Goal: Information Seeking & Learning: Stay updated

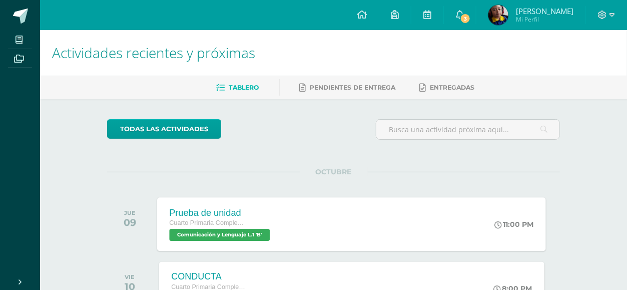
click at [248, 234] on span "Comunicación y Lenguaje L.1 'B'" at bounding box center [220, 235] width 101 height 12
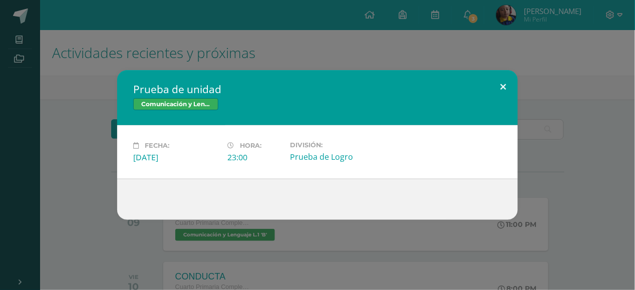
click at [491, 84] on button at bounding box center [503, 87] width 29 height 34
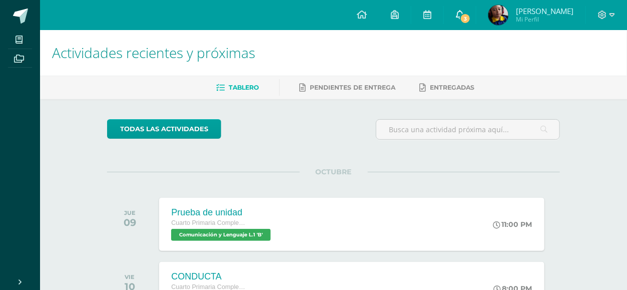
click at [471, 16] on span "3" at bounding box center [465, 18] width 11 height 11
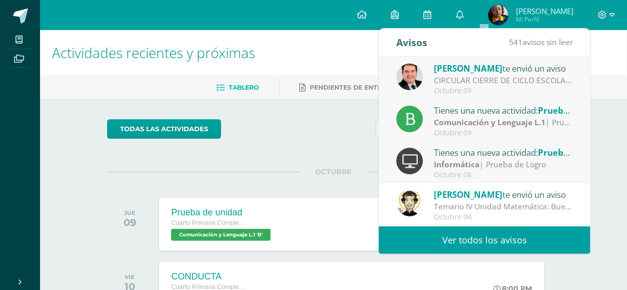
click at [471, 87] on div "Octubre 09" at bounding box center [503, 91] width 139 height 9
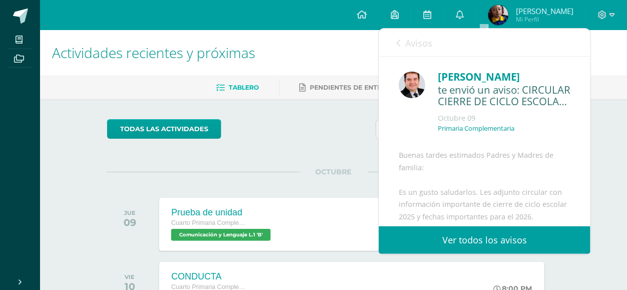
drag, startPoint x: 582, startPoint y: 99, endPoint x: 584, endPoint y: 110, distance: 11.8
click at [584, 110] on div "Carlos Del te envió un aviso: CIRCULAR CIERRE DE CICLO ESCOLAR 2025 Octubre 09 …" at bounding box center [485, 142] width 212 height 170
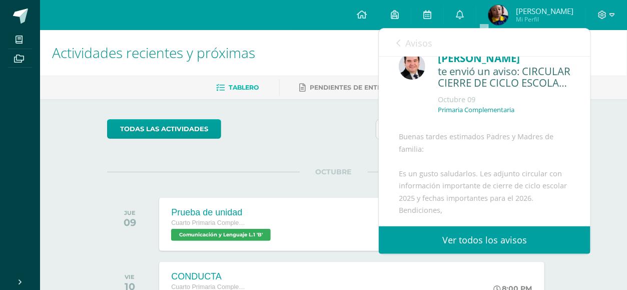
scroll to position [21, 0]
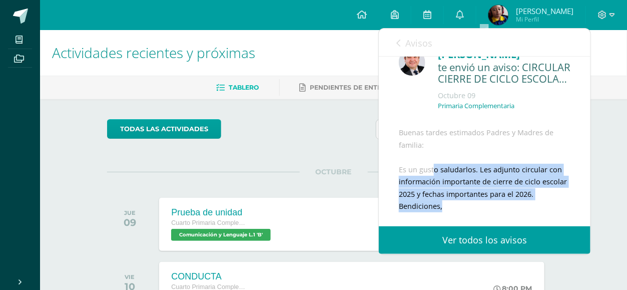
drag, startPoint x: 433, startPoint y: 189, endPoint x: 475, endPoint y: 217, distance: 50.4
click at [475, 217] on div "Buenas tardes estimados Padres y Madres de familia: Es un gusto saludarlos. Les…" at bounding box center [485, 222] width 172 height 191
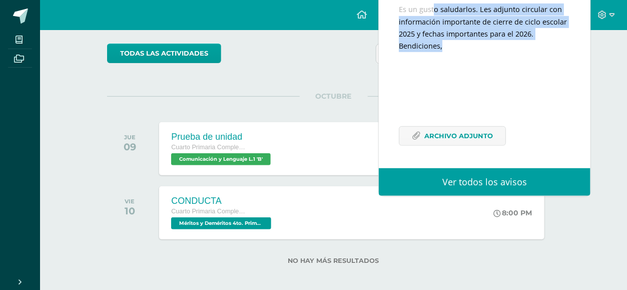
scroll to position [81, 0]
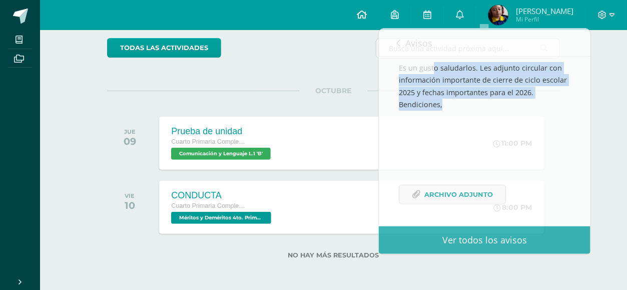
click at [379, 25] on link at bounding box center [362, 15] width 34 height 30
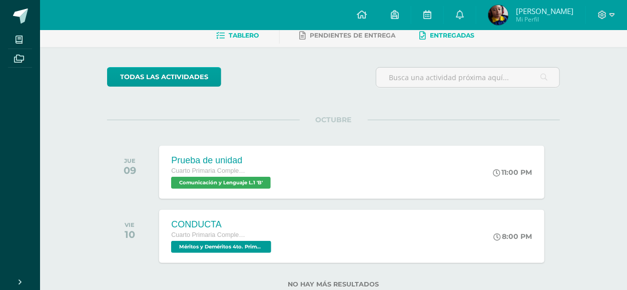
scroll to position [27, 0]
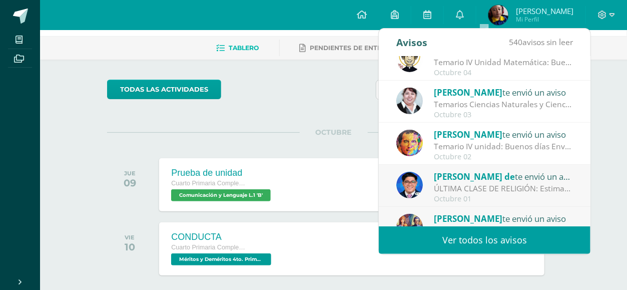
scroll to position [138, 0]
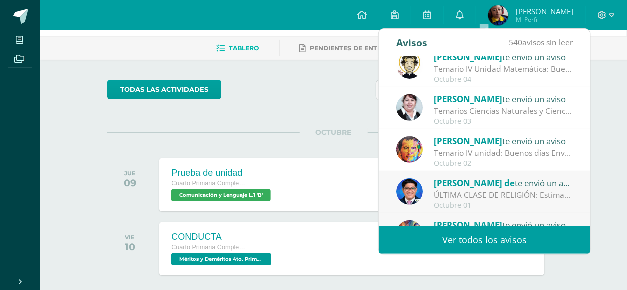
click at [500, 123] on div "Octubre 03" at bounding box center [503, 121] width 139 height 9
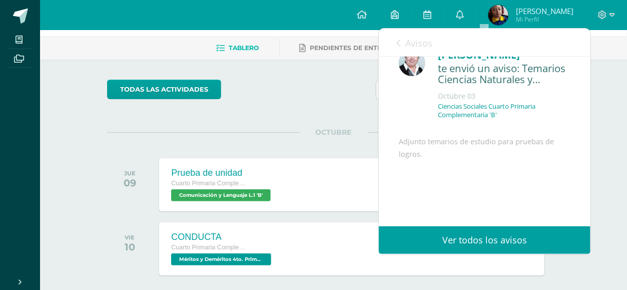
scroll to position [96, 0]
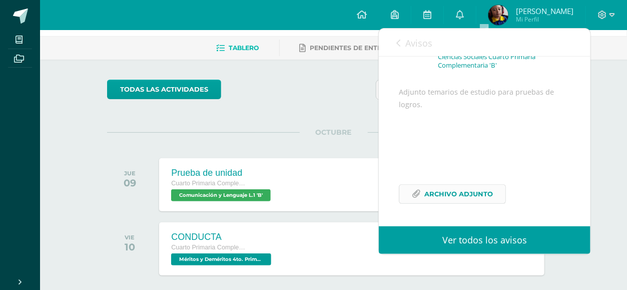
click at [455, 190] on span "Archivo Adjunto" at bounding box center [458, 194] width 69 height 19
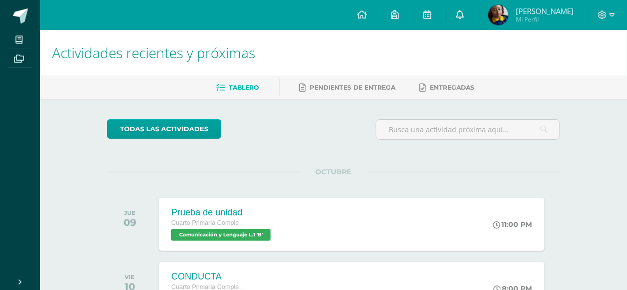
click at [476, 16] on link at bounding box center [460, 15] width 32 height 30
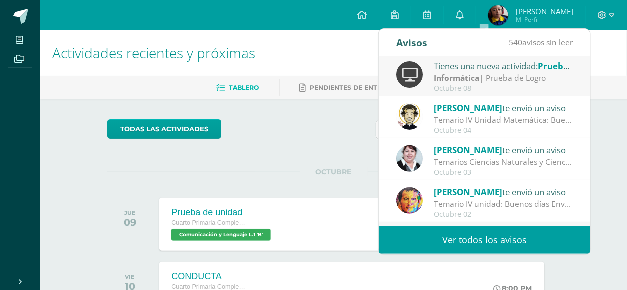
scroll to position [117, 0]
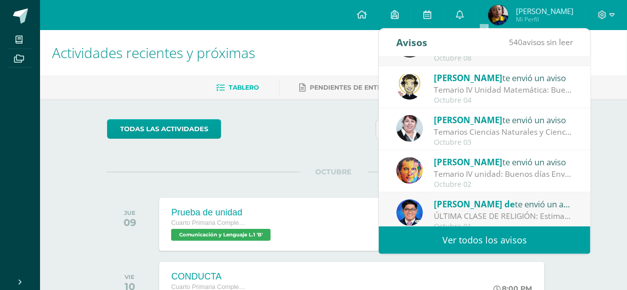
click at [521, 129] on div "Temarios Ciencias Naturales y Ciencias Sociales: Adjunto temarios de estudio pa…" at bounding box center [503, 132] width 139 height 12
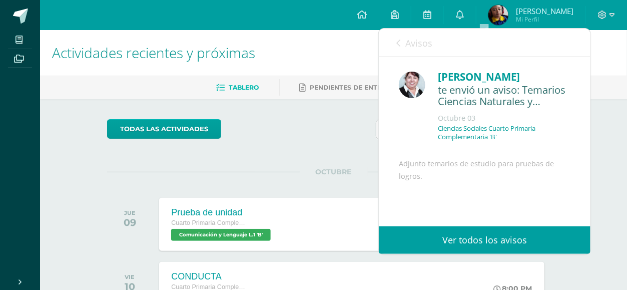
scroll to position [96, 0]
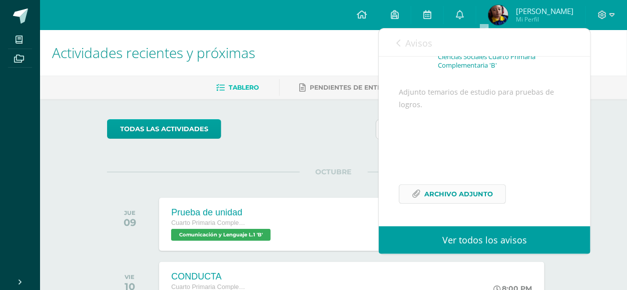
click at [492, 197] on link "Archivo Adjunto" at bounding box center [452, 194] width 107 height 20
